Goal: Task Accomplishment & Management: Manage account settings

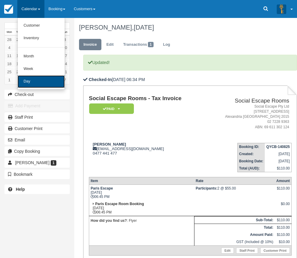
click at [41, 80] on link "Day" at bounding box center [41, 81] width 47 height 13
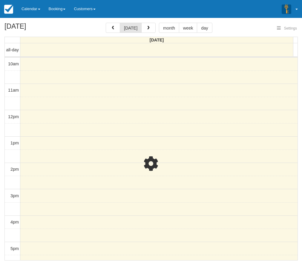
select select
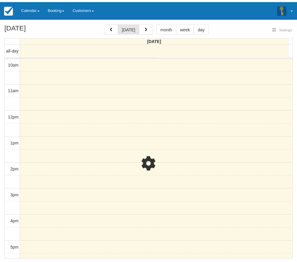
scroll to position [127, 0]
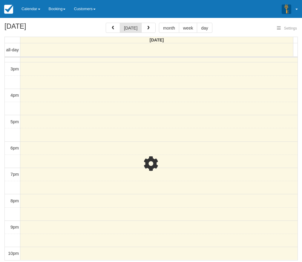
select select
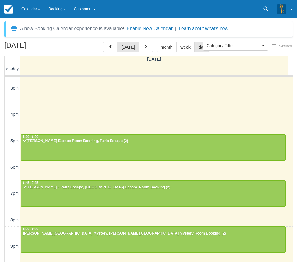
scroll to position [127, 0]
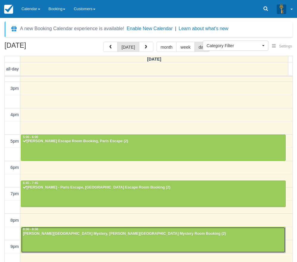
click at [113, 234] on div "[PERSON_NAME][GEOGRAPHIC_DATA] Mystery, [PERSON_NAME][GEOGRAPHIC_DATA] Mystery …" at bounding box center [154, 234] width 262 height 5
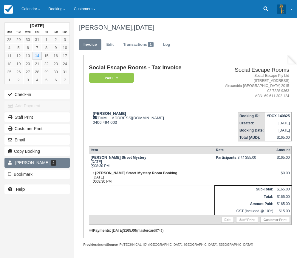
click at [56, 164] on link "Adam Osman 2" at bounding box center [36, 163] width 65 height 10
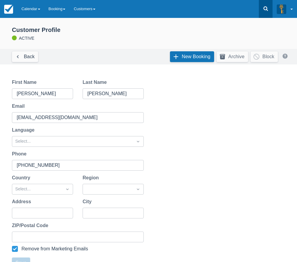
click at [266, 12] on link at bounding box center [266, 9] width 14 height 18
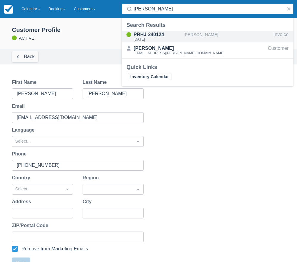
type input "michael haifa"
click at [199, 35] on div "Michael haifa" at bounding box center [227, 36] width 87 height 11
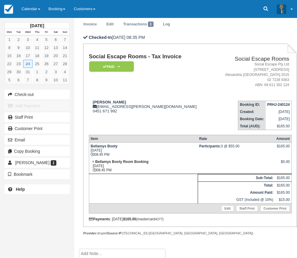
scroll to position [55, 0]
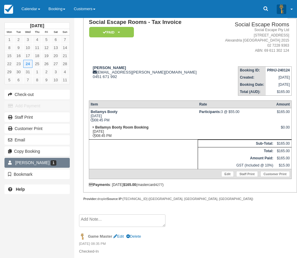
click at [60, 162] on link "Michael haifa 1" at bounding box center [36, 163] width 65 height 10
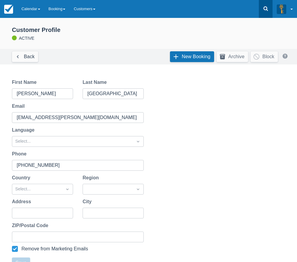
click at [266, 14] on link at bounding box center [266, 9] width 14 height 18
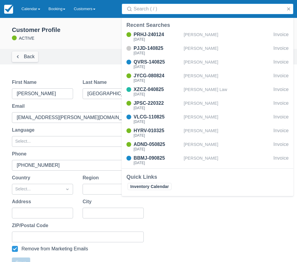
click at [200, 11] on input "Search" at bounding box center [209, 9] width 150 height 11
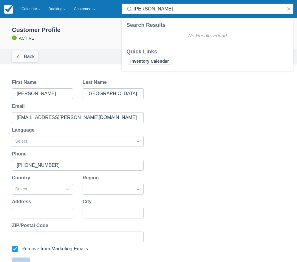
click at [151, 10] on input "george jayjoura" at bounding box center [209, 9] width 150 height 11
type input "george gayjoura"
click at [288, 10] on button "button" at bounding box center [288, 8] width 7 height 7
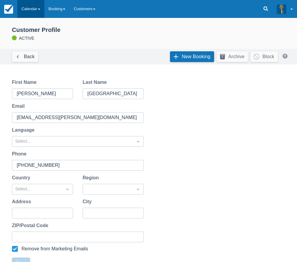
click at [33, 9] on link "Calendar" at bounding box center [30, 9] width 27 height 18
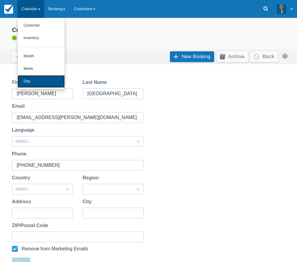
click at [42, 78] on link "Day" at bounding box center [41, 81] width 47 height 13
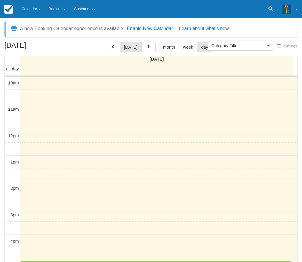
select select
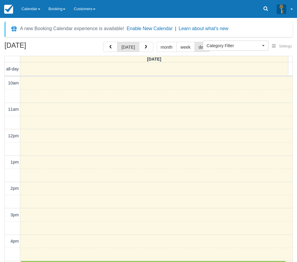
scroll to position [127, 0]
